Goal: Information Seeking & Learning: Check status

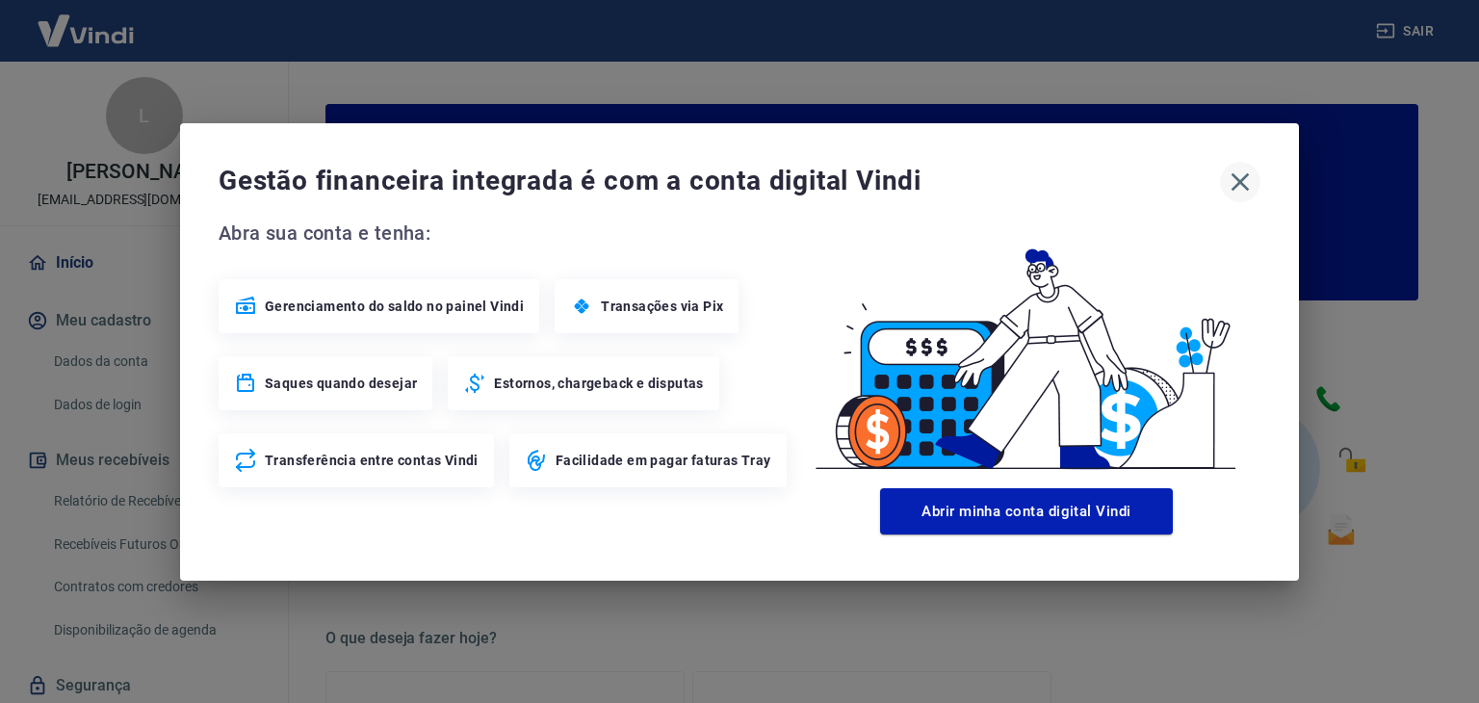
click at [1244, 178] on icon "button" at bounding box center [1240, 182] width 31 height 31
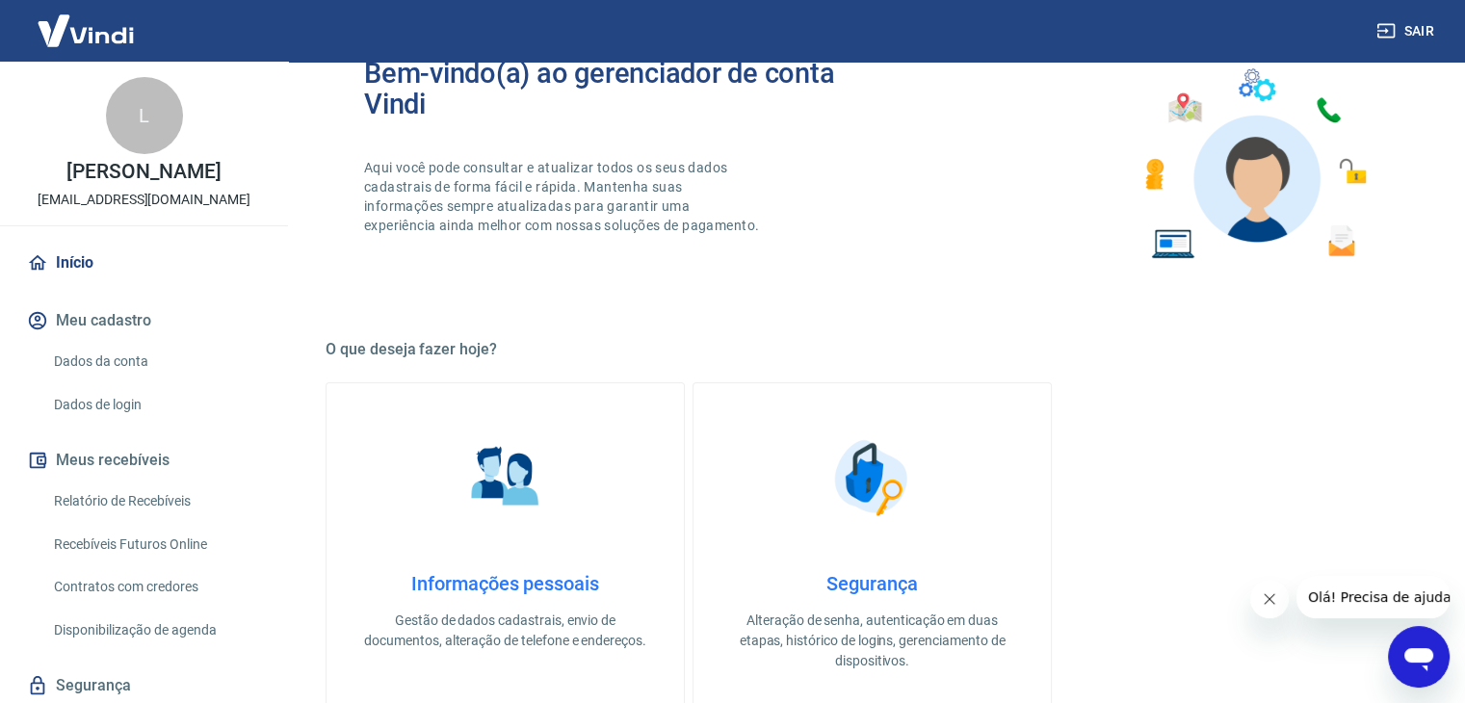
scroll to position [481, 0]
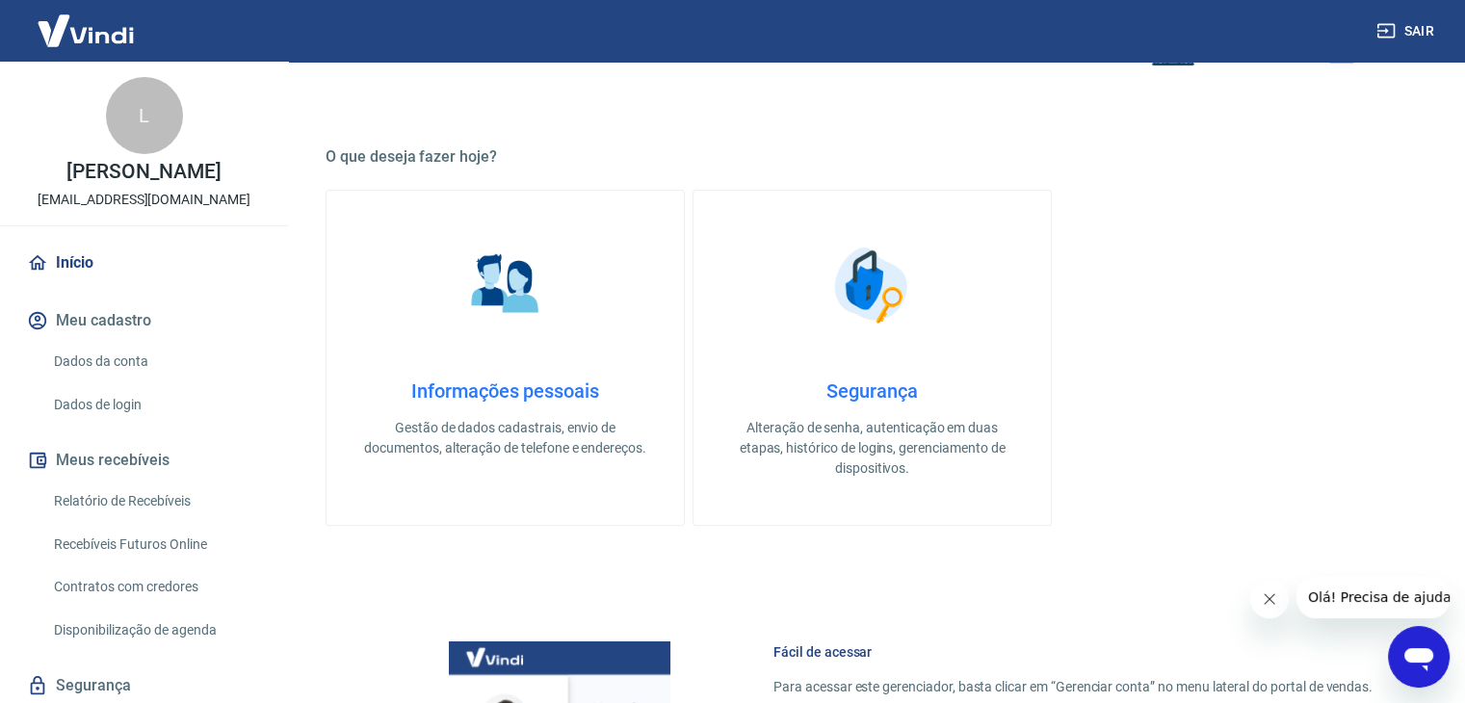
click at [155, 499] on link "Relatório de Recebíveis" at bounding box center [155, 500] width 219 height 39
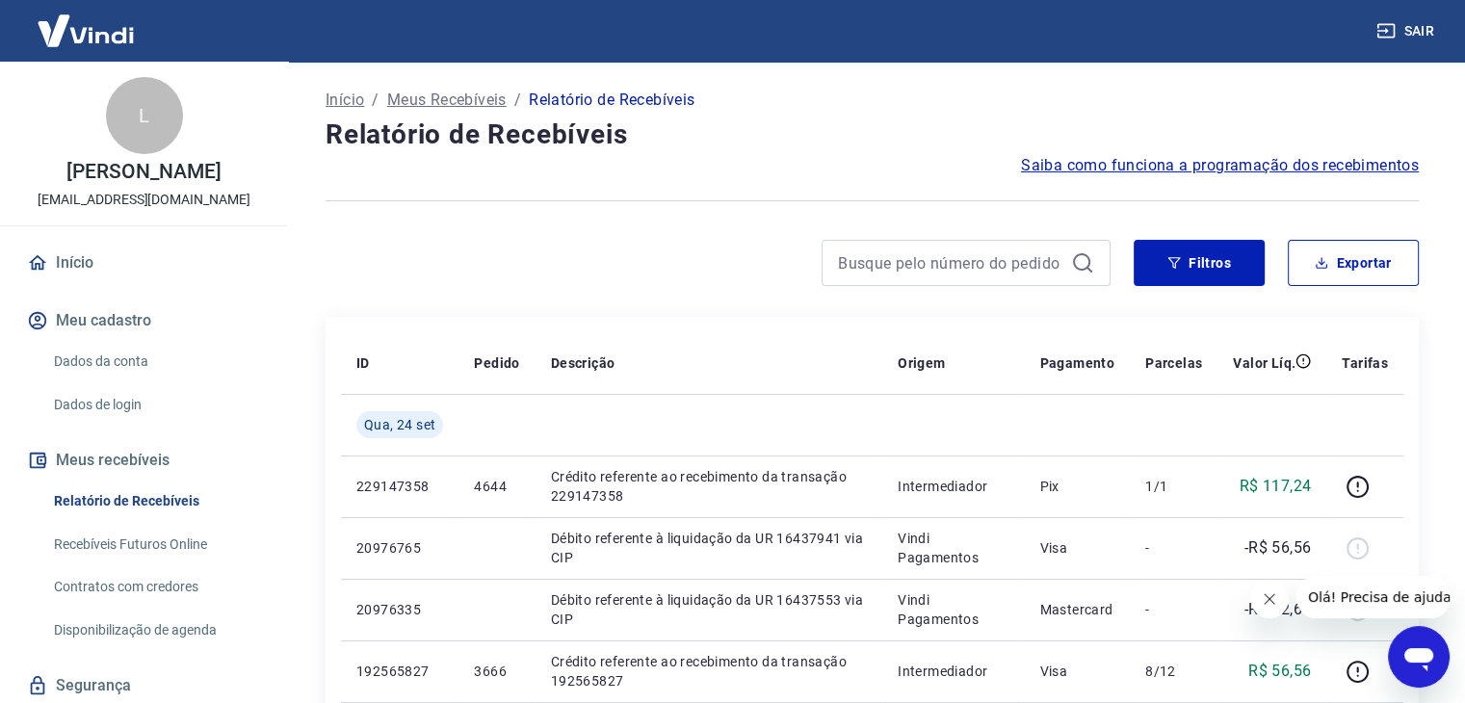
click at [78, 263] on link "Início" at bounding box center [144, 263] width 242 height 42
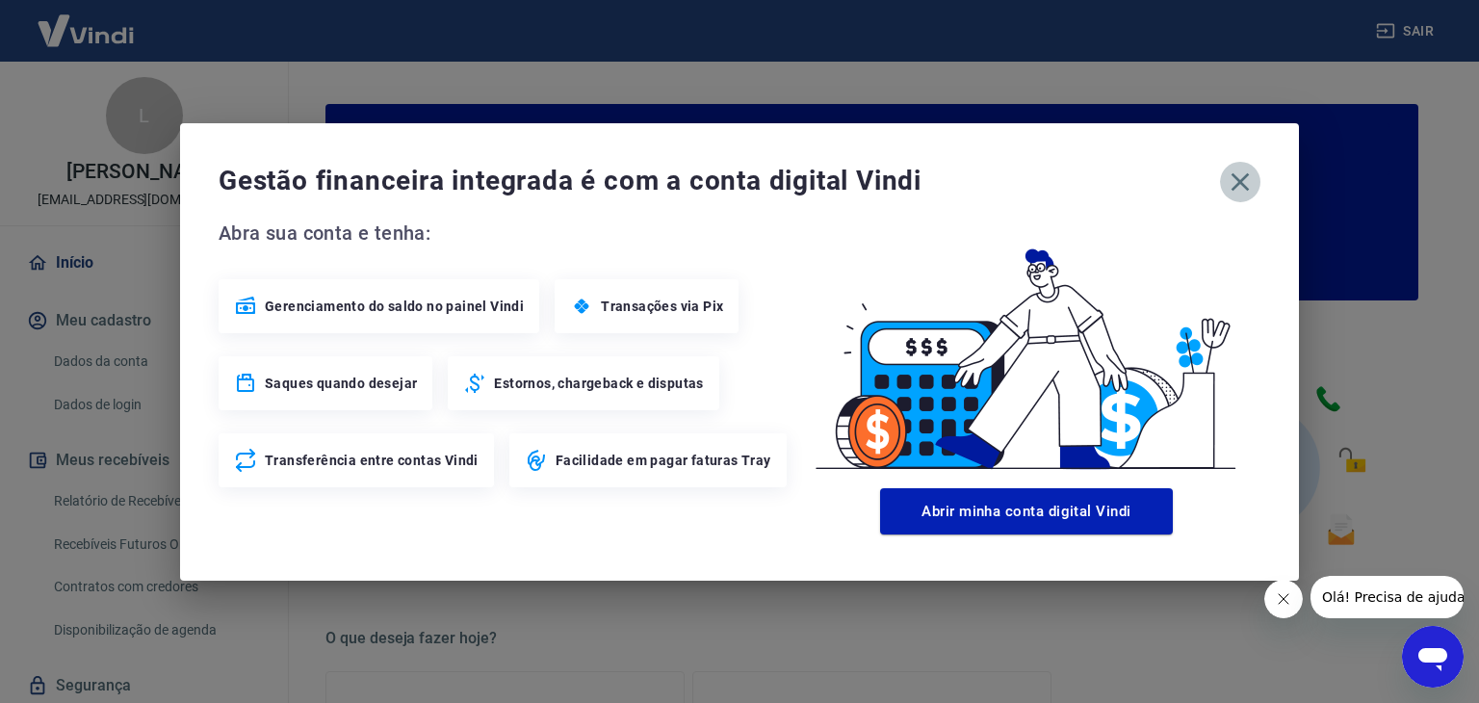
click at [1235, 181] on icon "button" at bounding box center [1240, 182] width 31 height 31
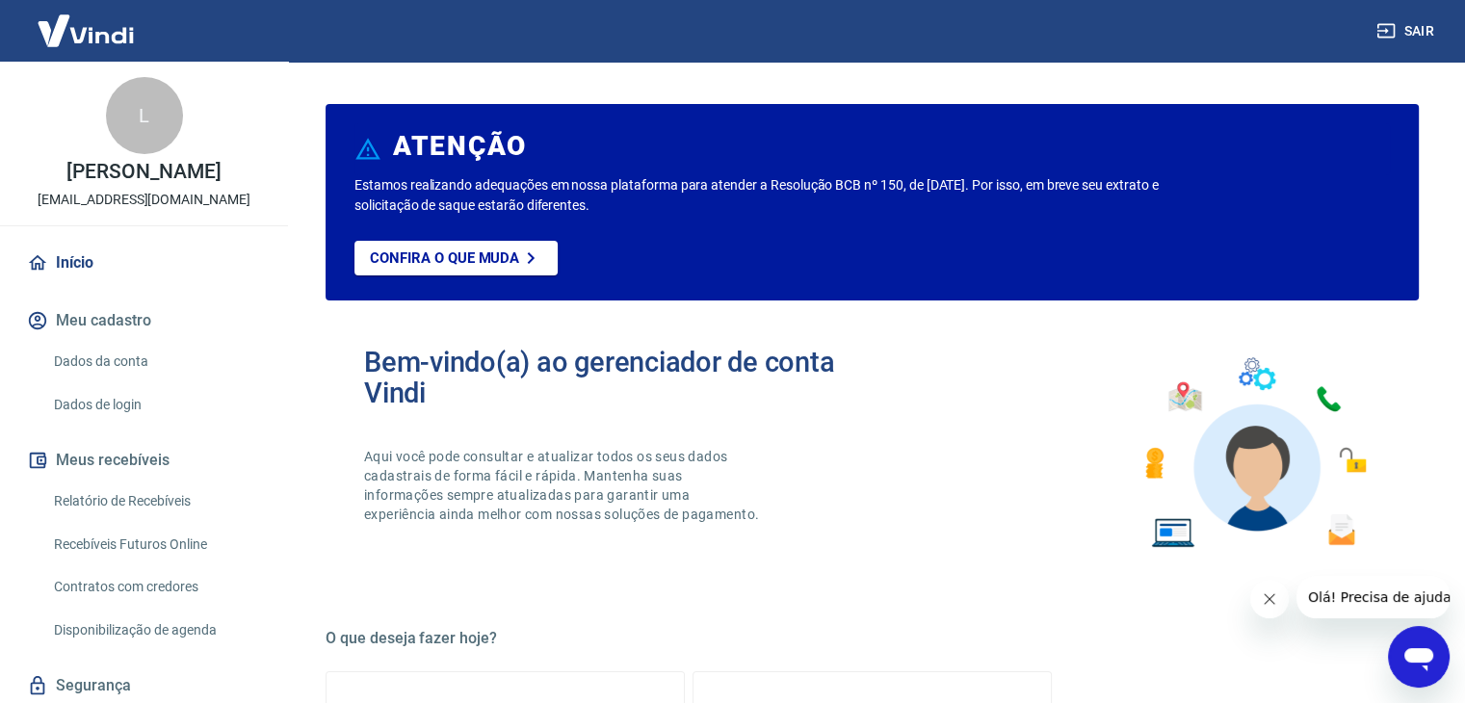
click at [73, 32] on img at bounding box center [85, 30] width 125 height 59
click at [112, 32] on img at bounding box center [85, 30] width 125 height 59
click at [114, 32] on img at bounding box center [85, 30] width 125 height 59
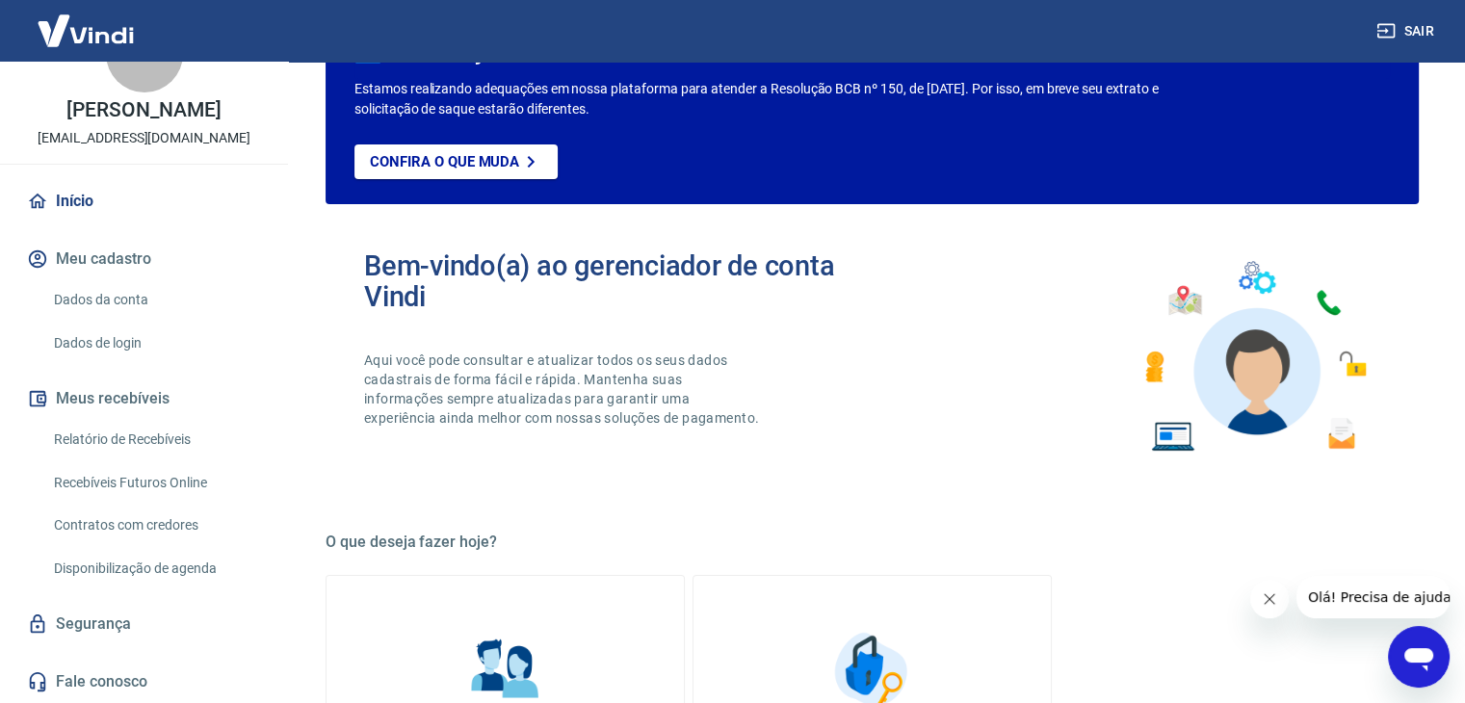
scroll to position [193, 0]
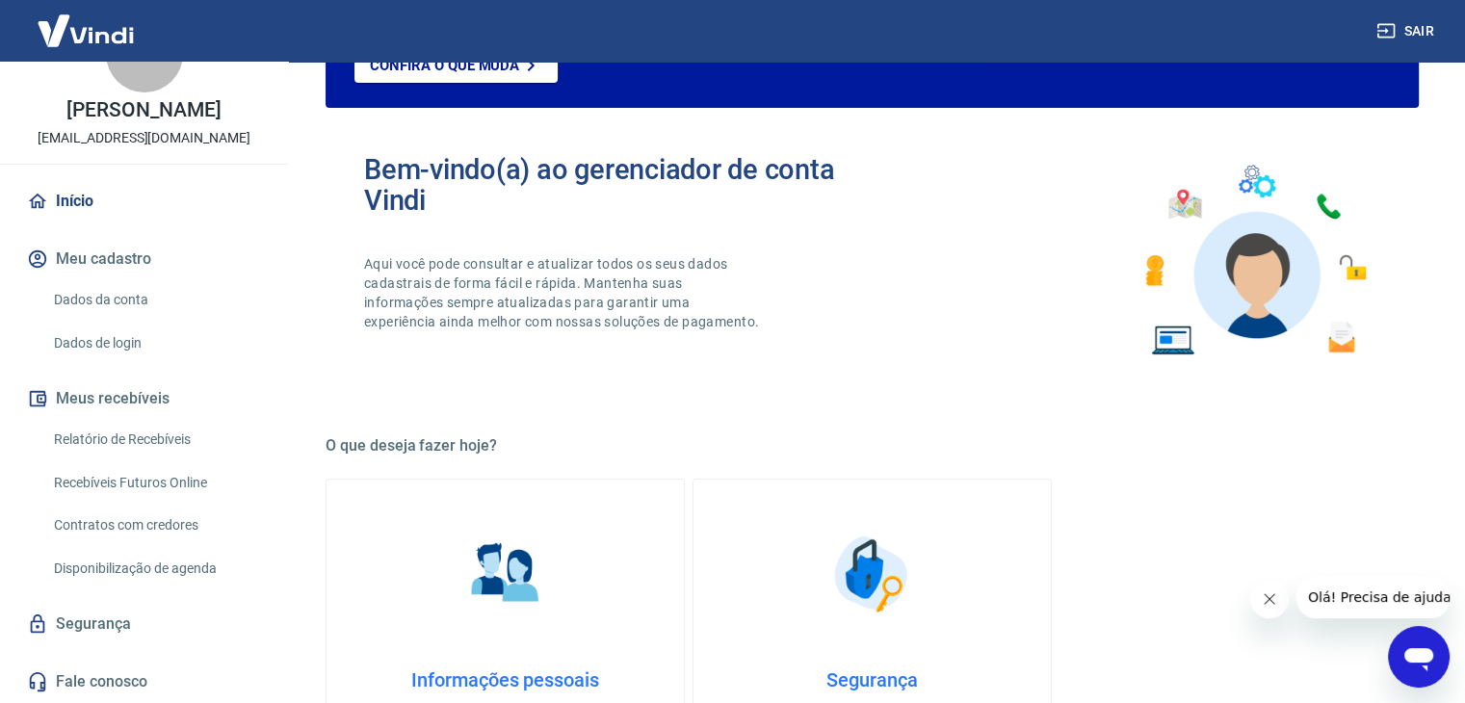
click at [146, 436] on link "Relatório de Recebíveis" at bounding box center [155, 439] width 219 height 39
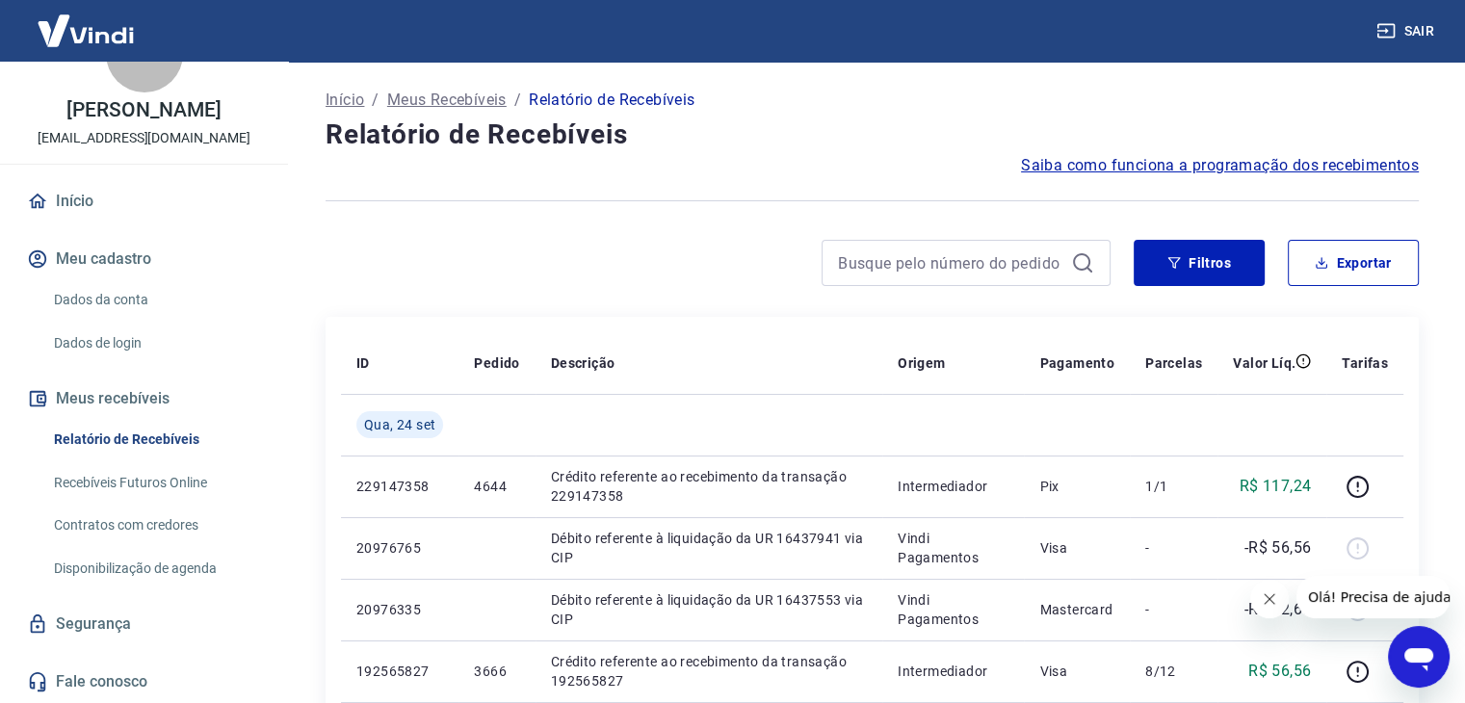
click at [100, 265] on button "Meu cadastro" at bounding box center [144, 259] width 242 height 42
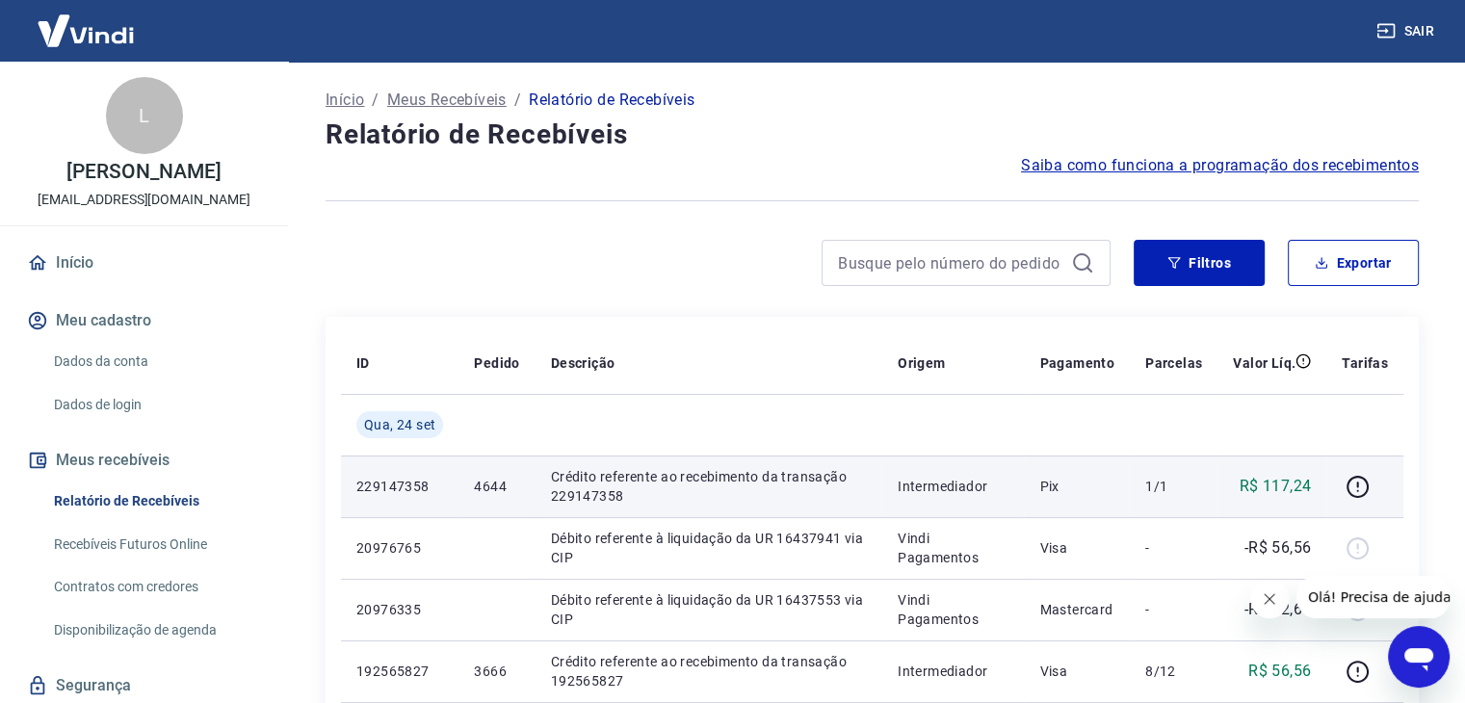
scroll to position [193, 0]
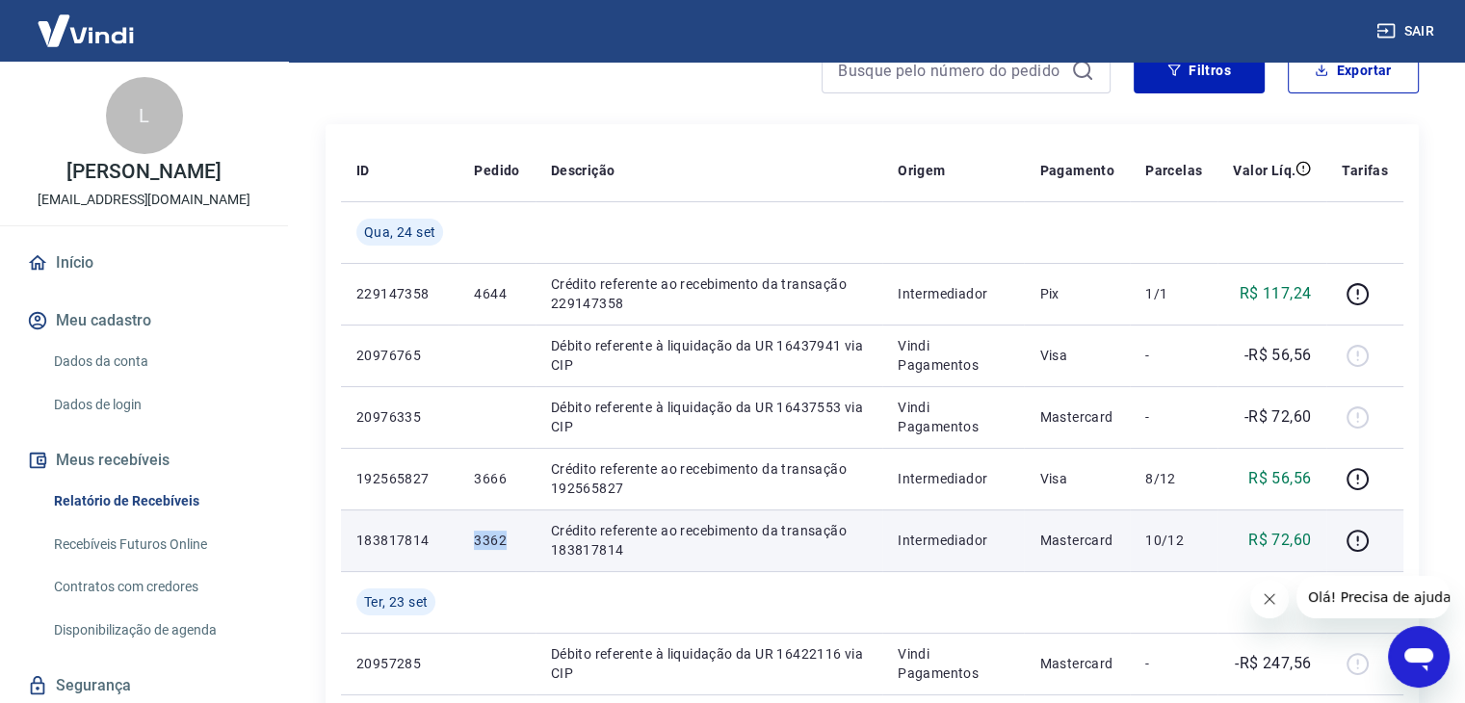
drag, startPoint x: 463, startPoint y: 537, endPoint x: 508, endPoint y: 544, distance: 45.8
click at [508, 544] on td "3362" at bounding box center [496, 540] width 76 height 62
copy p "3362"
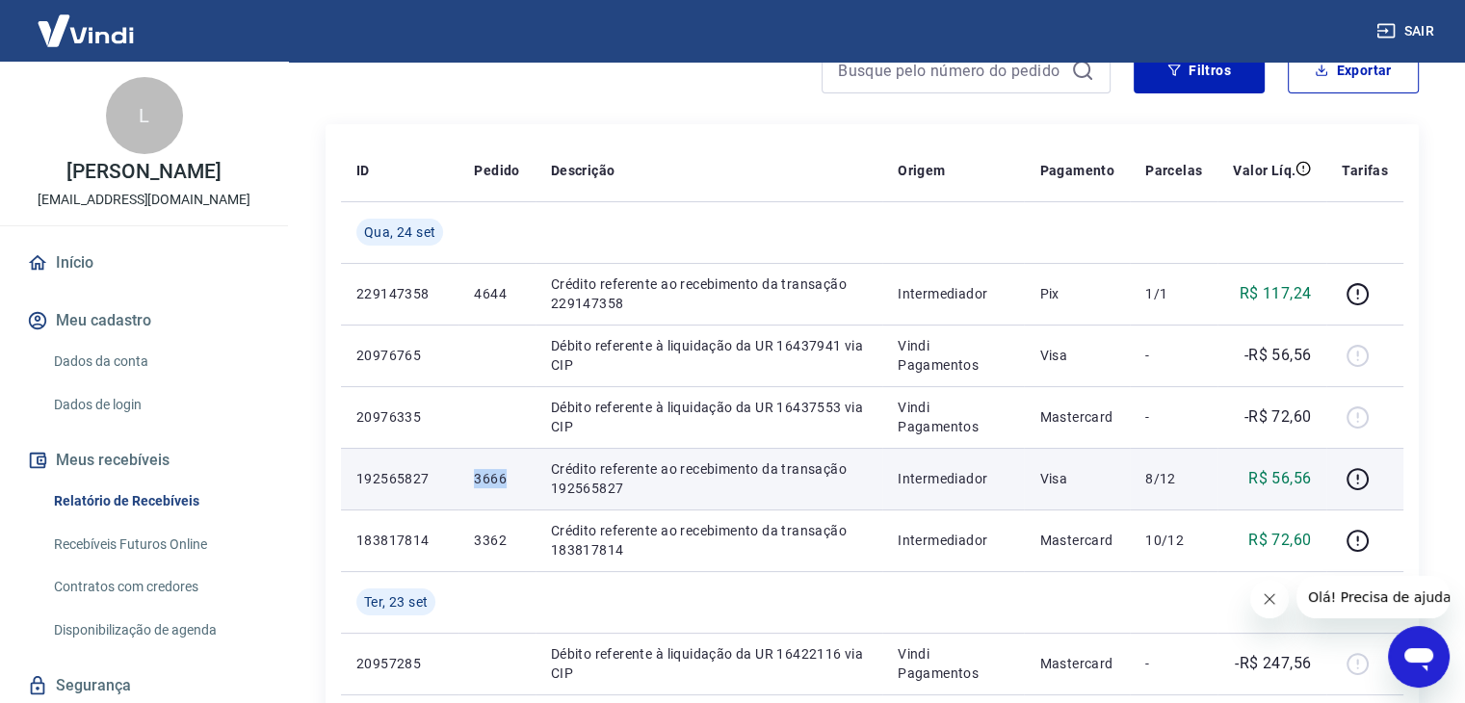
drag, startPoint x: 472, startPoint y: 485, endPoint x: 508, endPoint y: 491, distance: 37.0
click at [508, 491] on td "3666" at bounding box center [496, 479] width 76 height 62
copy p "3666"
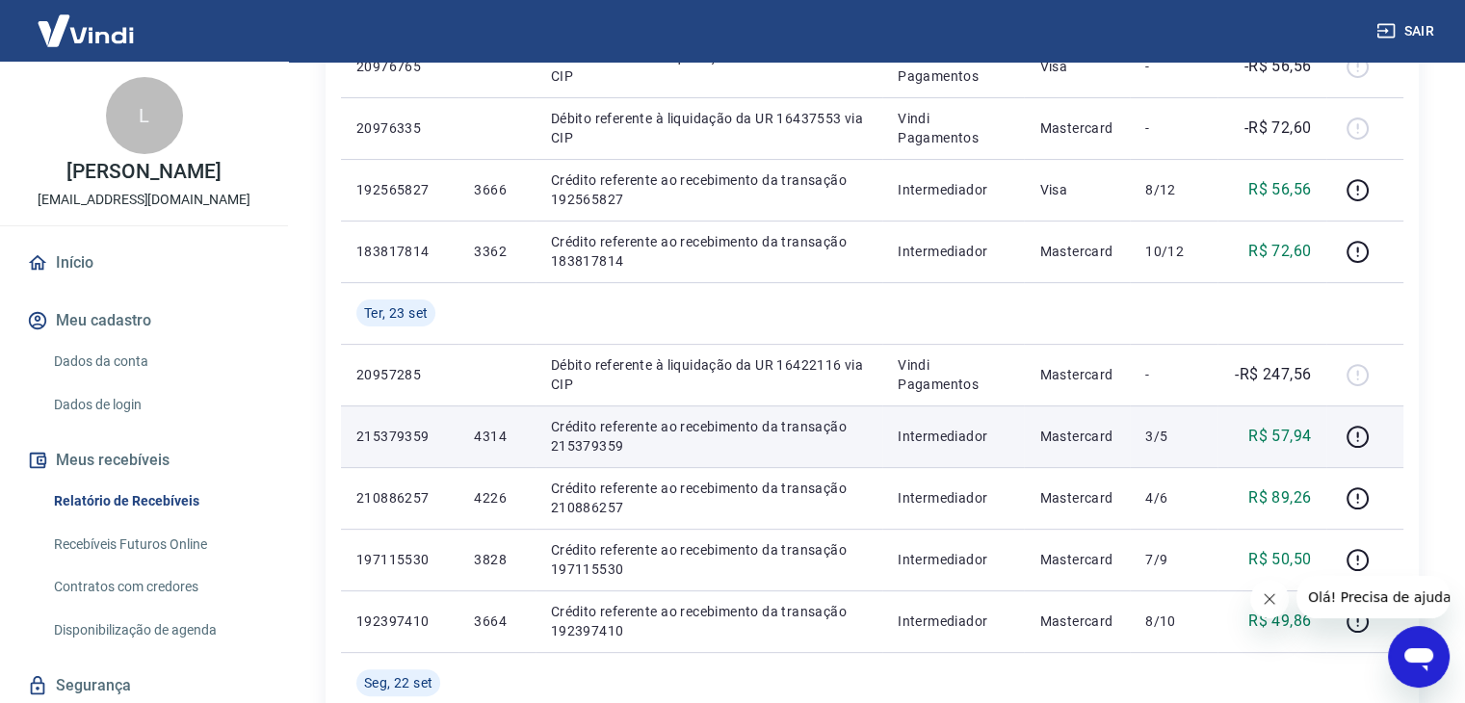
scroll to position [578, 0]
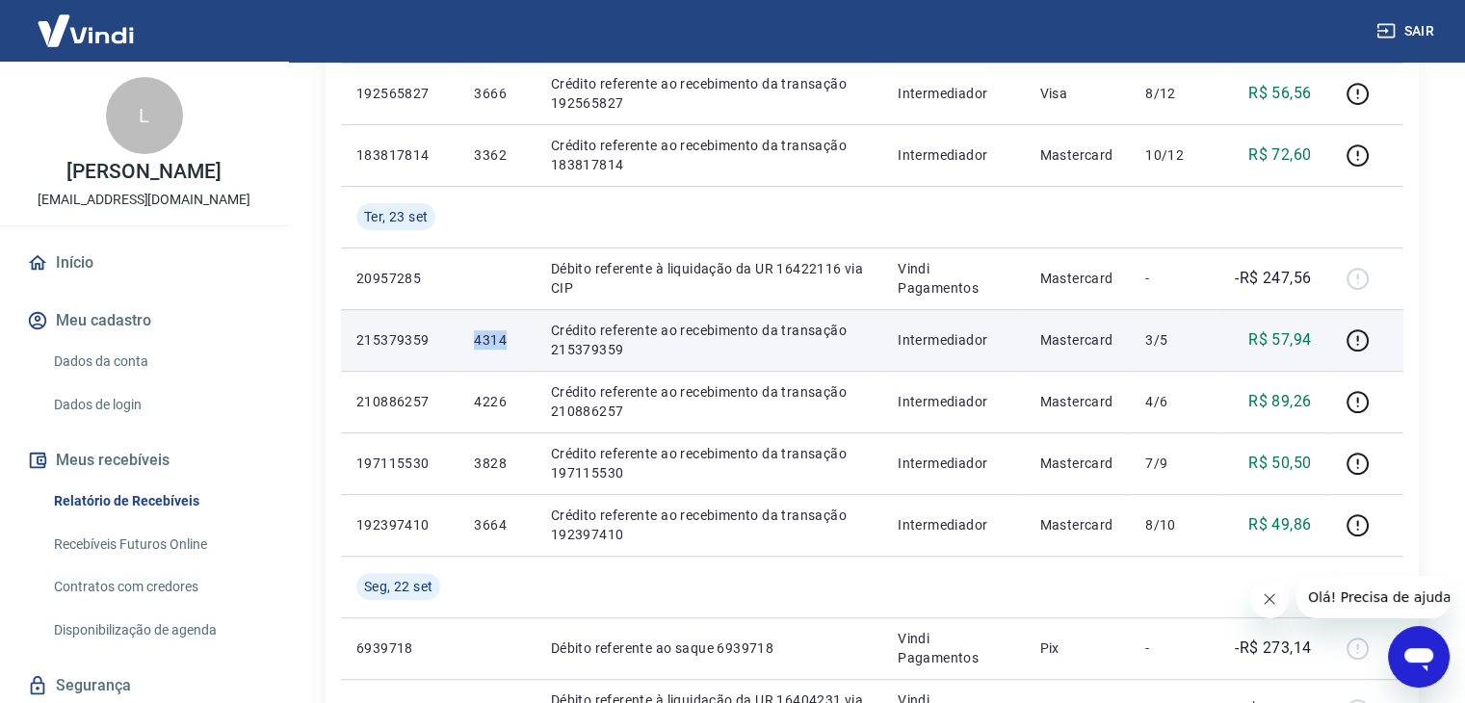
drag, startPoint x: 471, startPoint y: 340, endPoint x: 506, endPoint y: 338, distance: 35.7
click at [506, 338] on td "4314" at bounding box center [496, 340] width 76 height 62
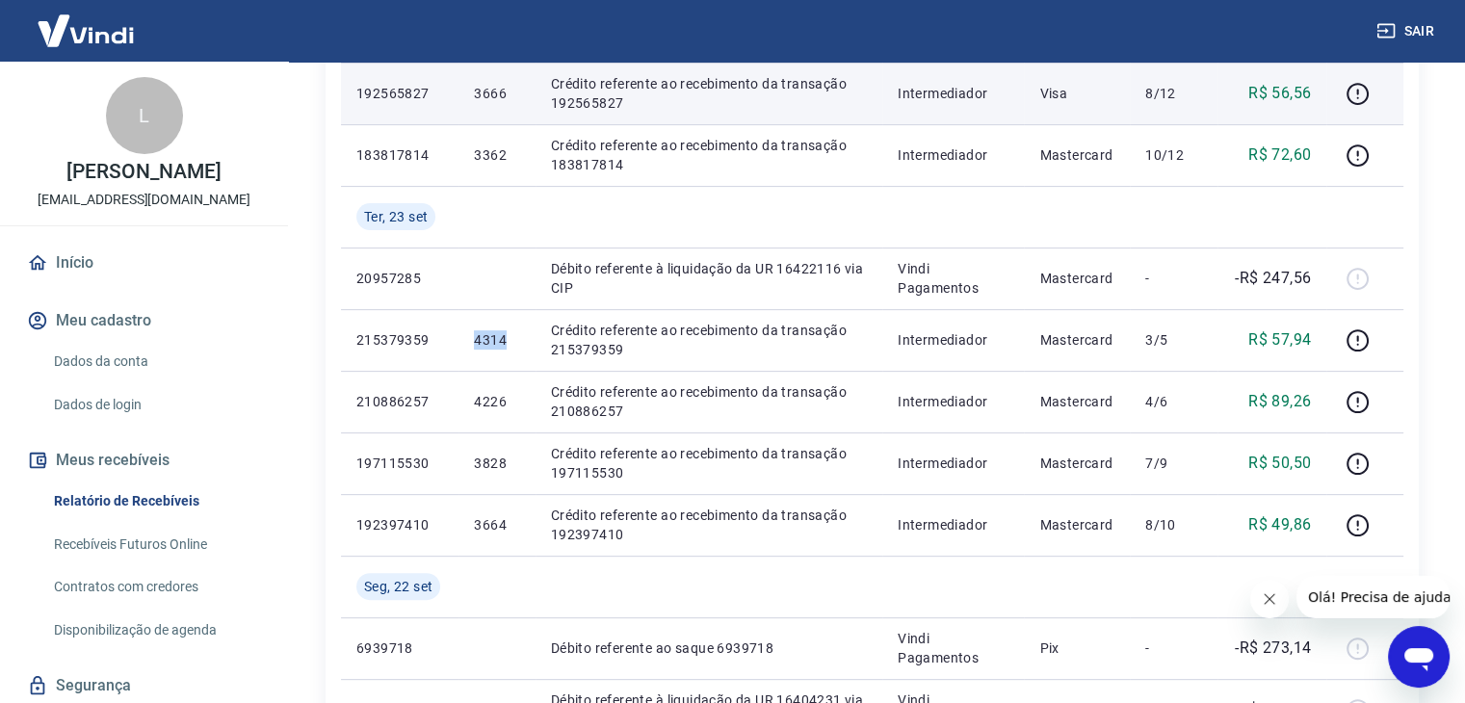
copy p "4314"
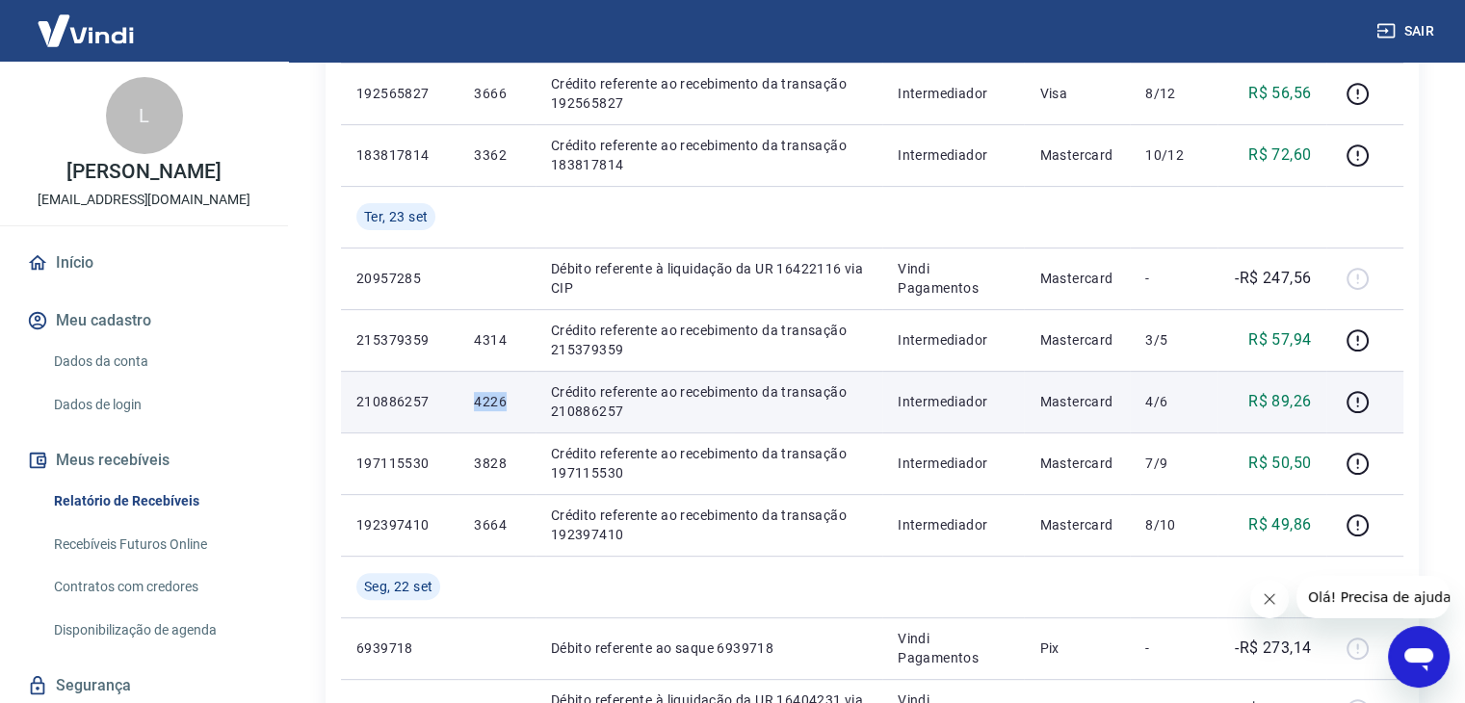
drag, startPoint x: 467, startPoint y: 412, endPoint x: 512, endPoint y: 402, distance: 46.5
click at [511, 403] on td "4226" at bounding box center [496, 402] width 76 height 62
copy p "4226"
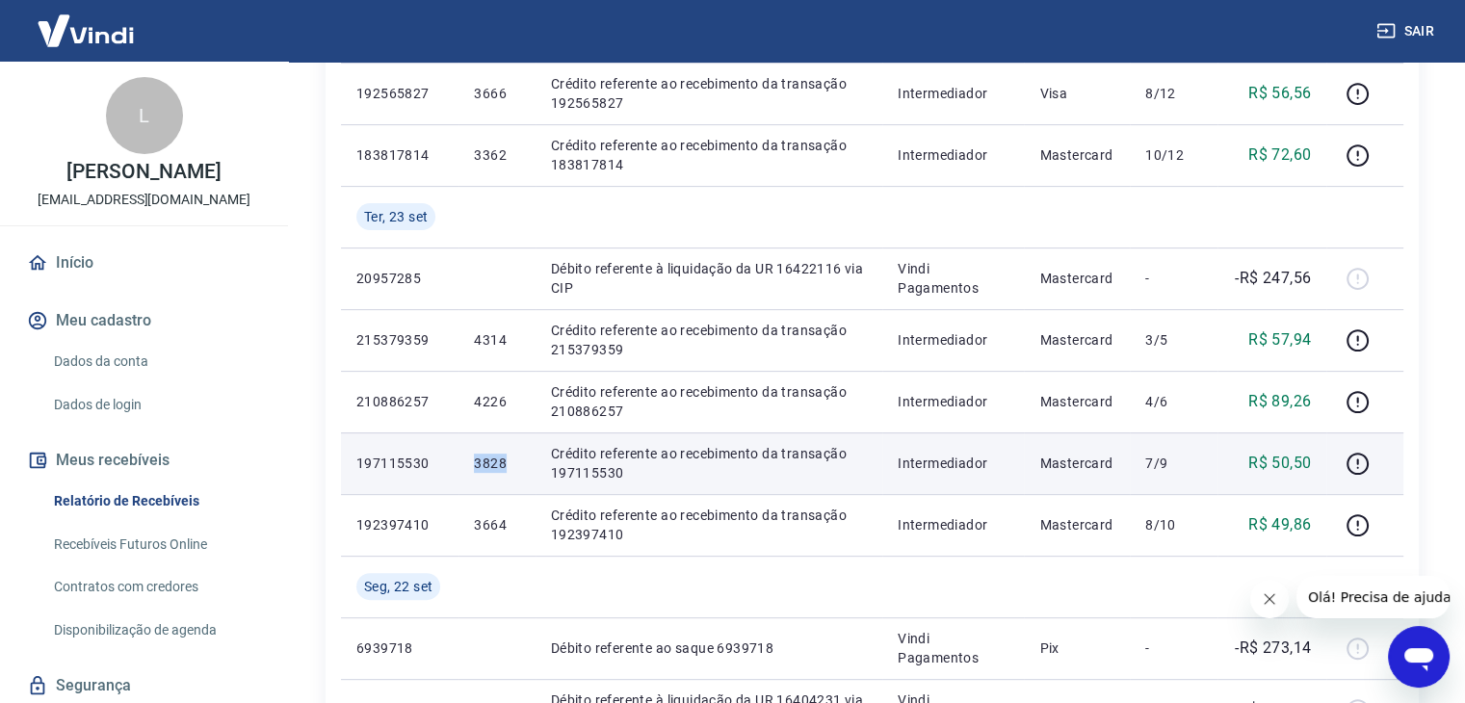
drag, startPoint x: 470, startPoint y: 460, endPoint x: 508, endPoint y: 467, distance: 39.1
click at [505, 467] on td "3828" at bounding box center [496, 463] width 76 height 62
copy p "3828"
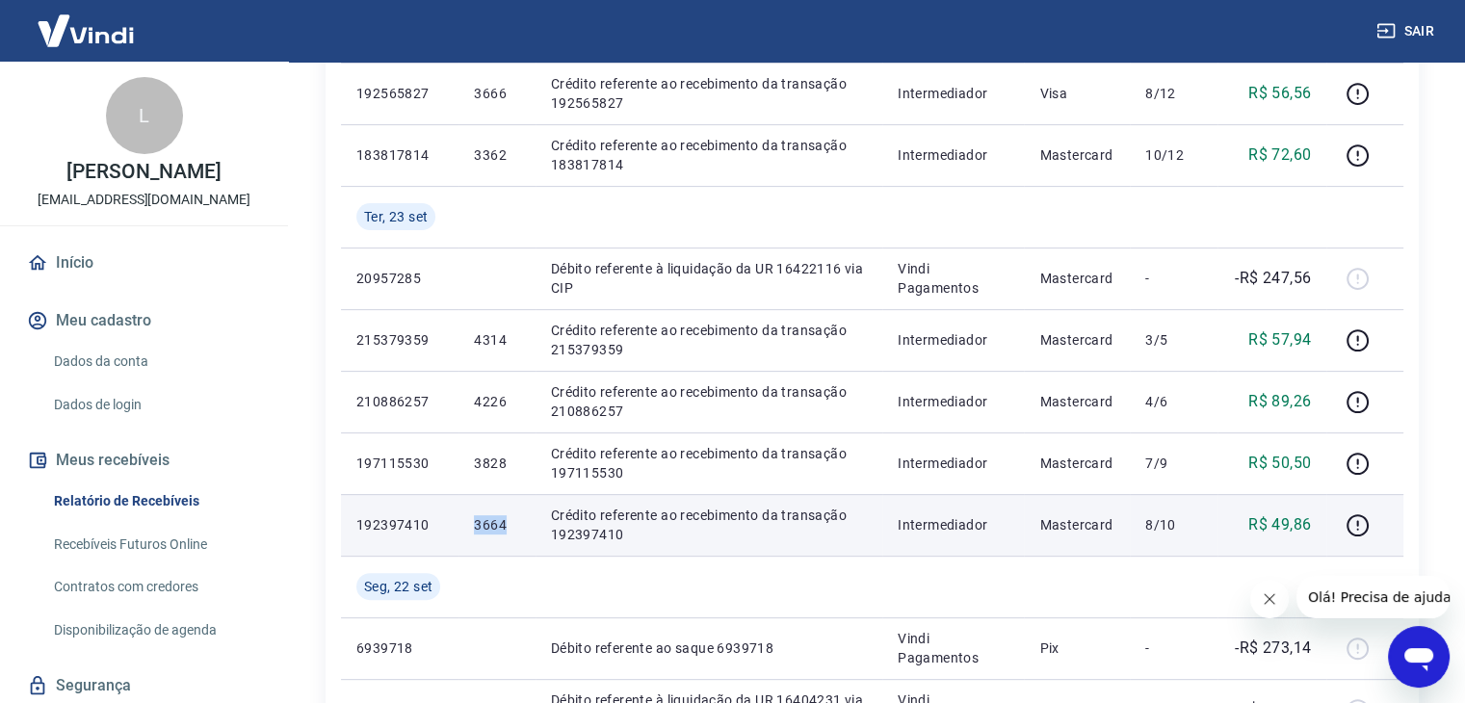
drag, startPoint x: 469, startPoint y: 525, endPoint x: 515, endPoint y: 529, distance: 46.4
click at [515, 529] on td "3664" at bounding box center [496, 525] width 76 height 62
copy p "3664"
